Goal: Task Accomplishment & Management: Manage account settings

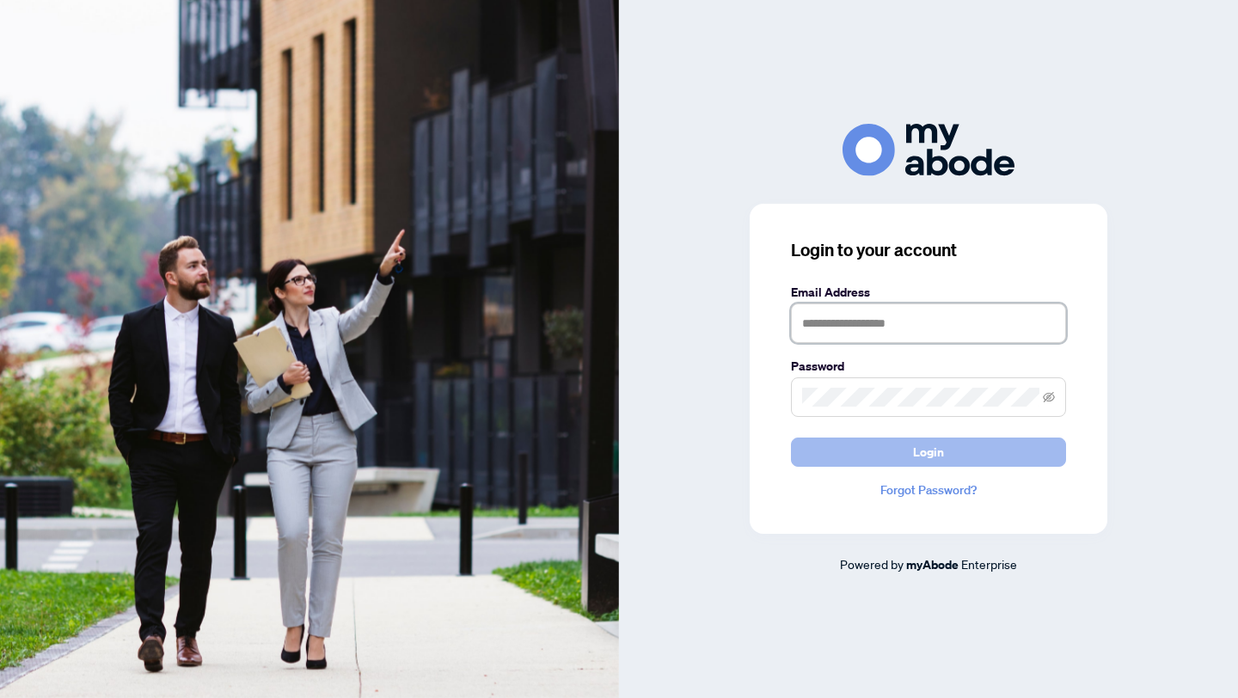
type input "**********"
click at [927, 456] on span "Login" at bounding box center [928, 453] width 31 height 28
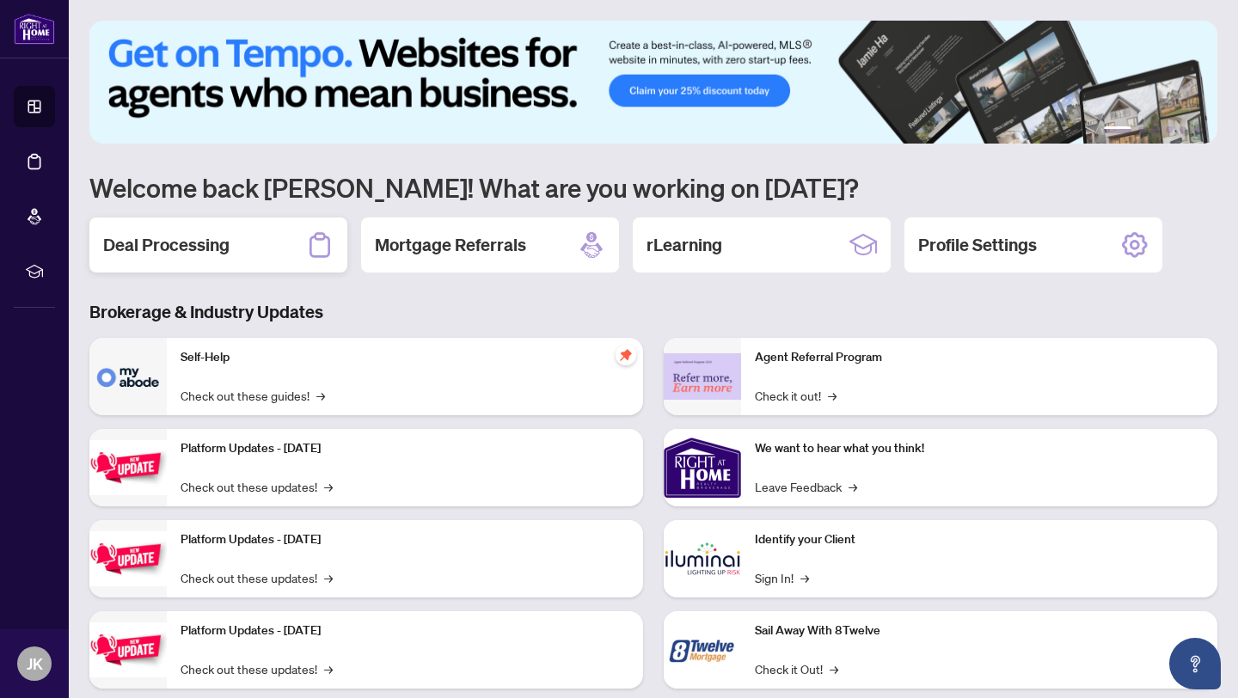
click at [195, 226] on div "Deal Processing" at bounding box center [218, 245] width 258 height 55
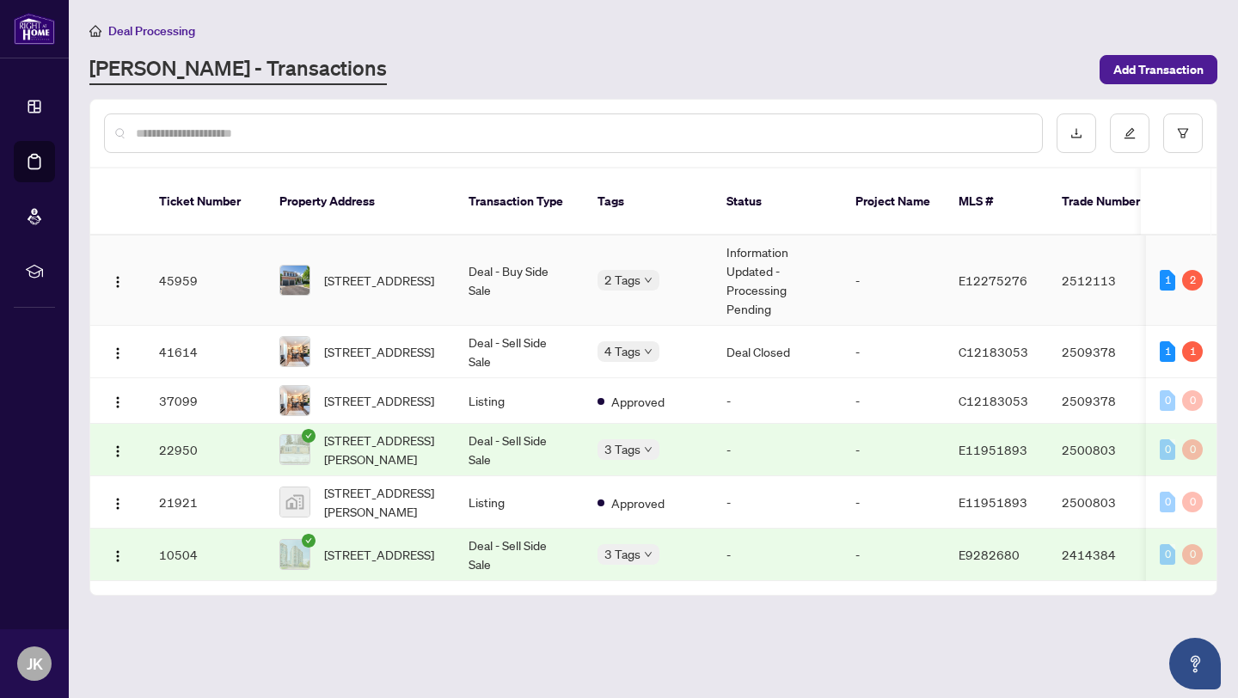
click at [861, 262] on td "-" at bounding box center [893, 281] width 103 height 90
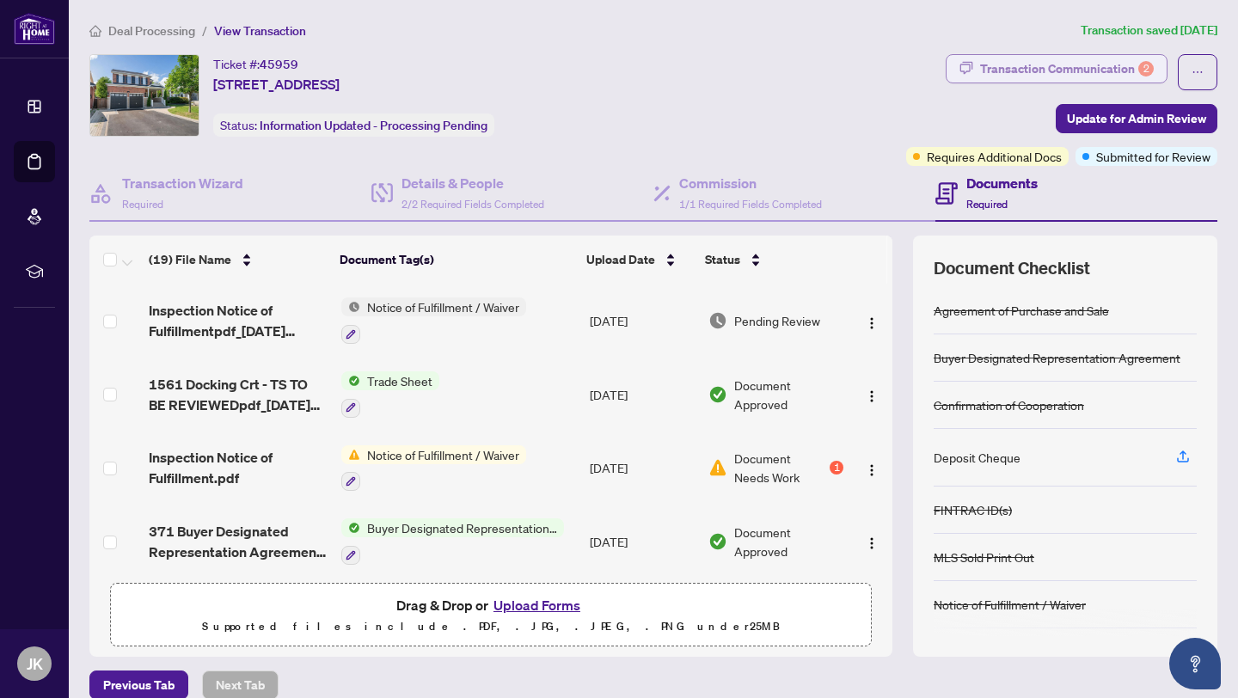
click at [1009, 55] on div "Transaction Communication 2" at bounding box center [1067, 69] width 174 height 28
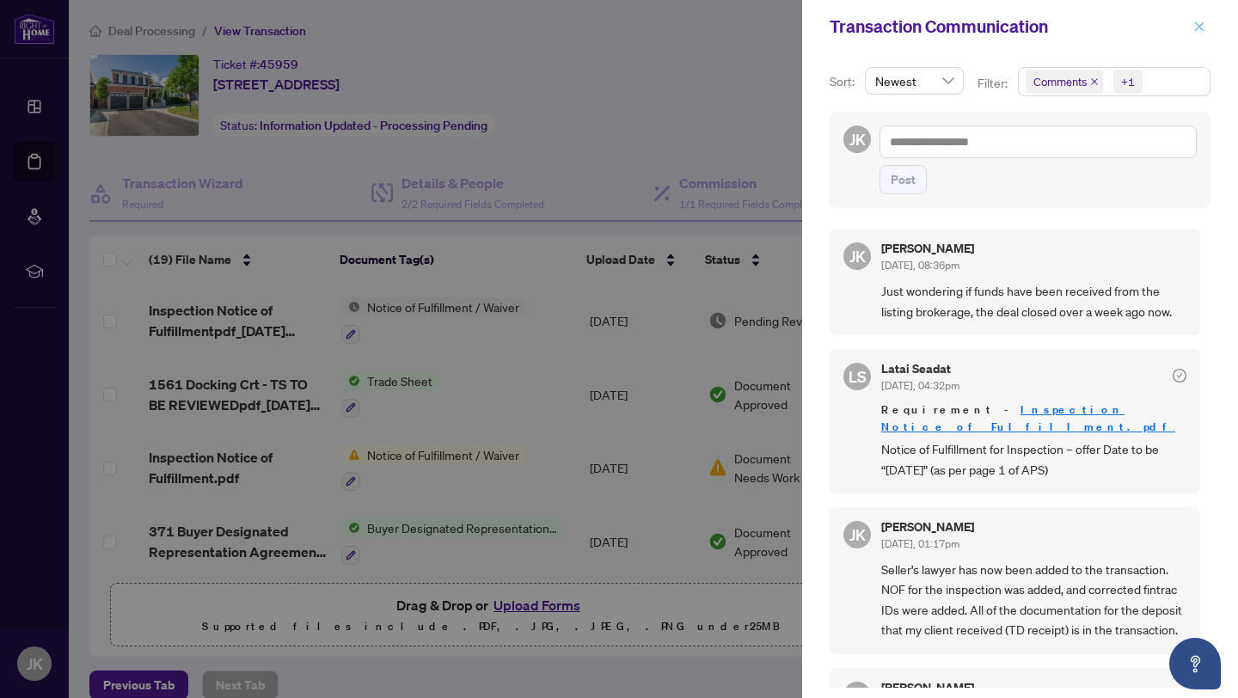
click at [1198, 24] on icon "close" at bounding box center [1199, 25] width 9 height 9
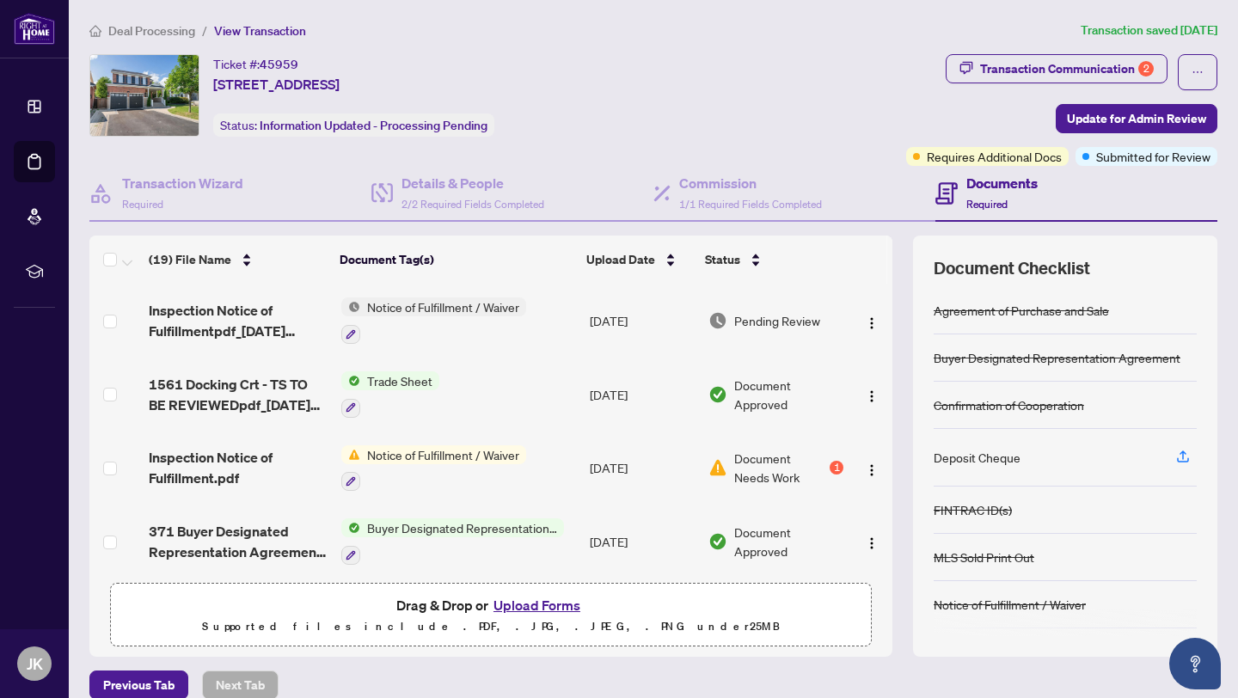
click at [868, 103] on div "Ticket #: 45959 [STREET_ADDRESS] Status: Information Updated - Processing Pendi…" at bounding box center [494, 95] width 810 height 83
